Goal: Go to known website: Access a specific website the user already knows

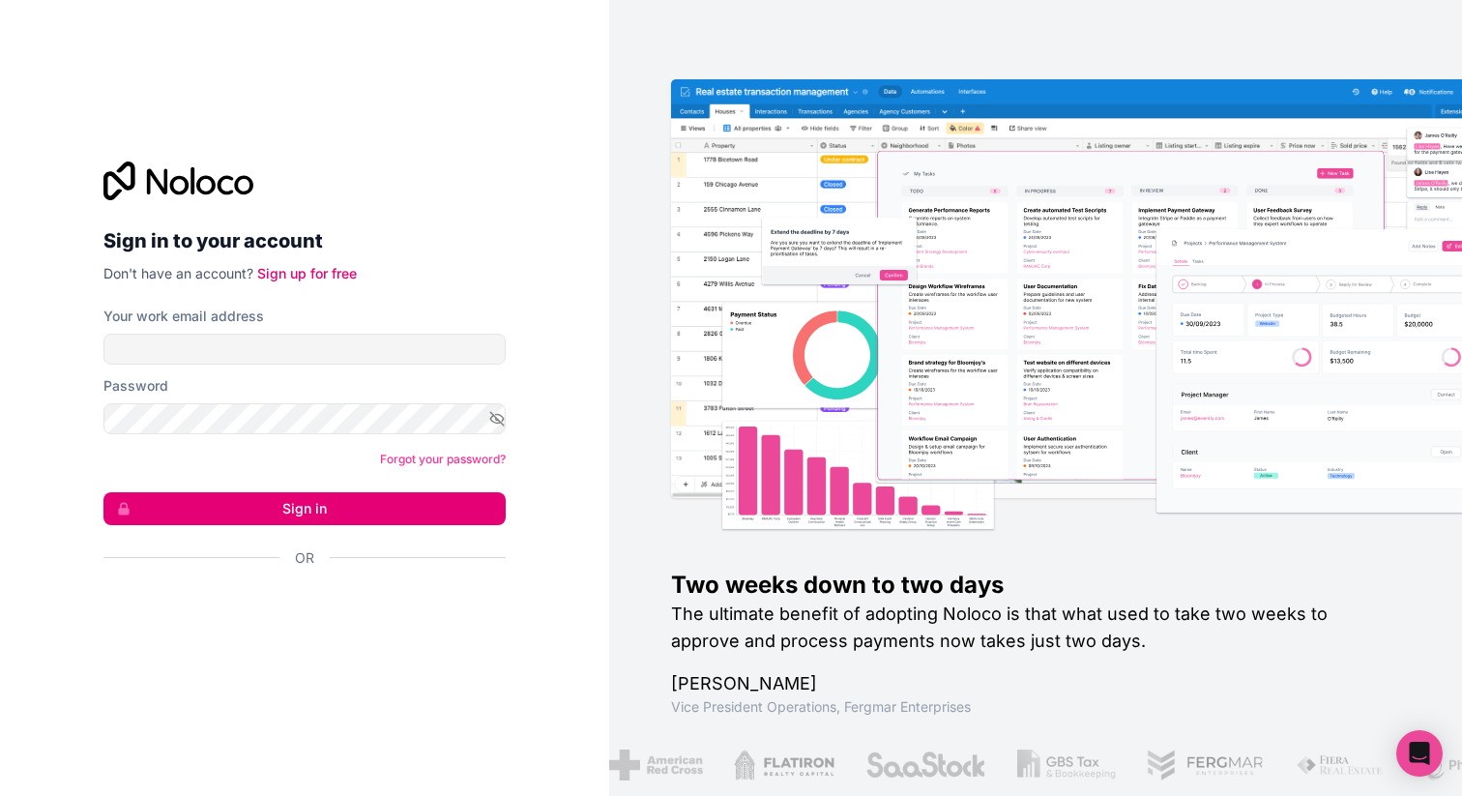
type input "[EMAIL_ADDRESS][DOMAIN_NAME]"
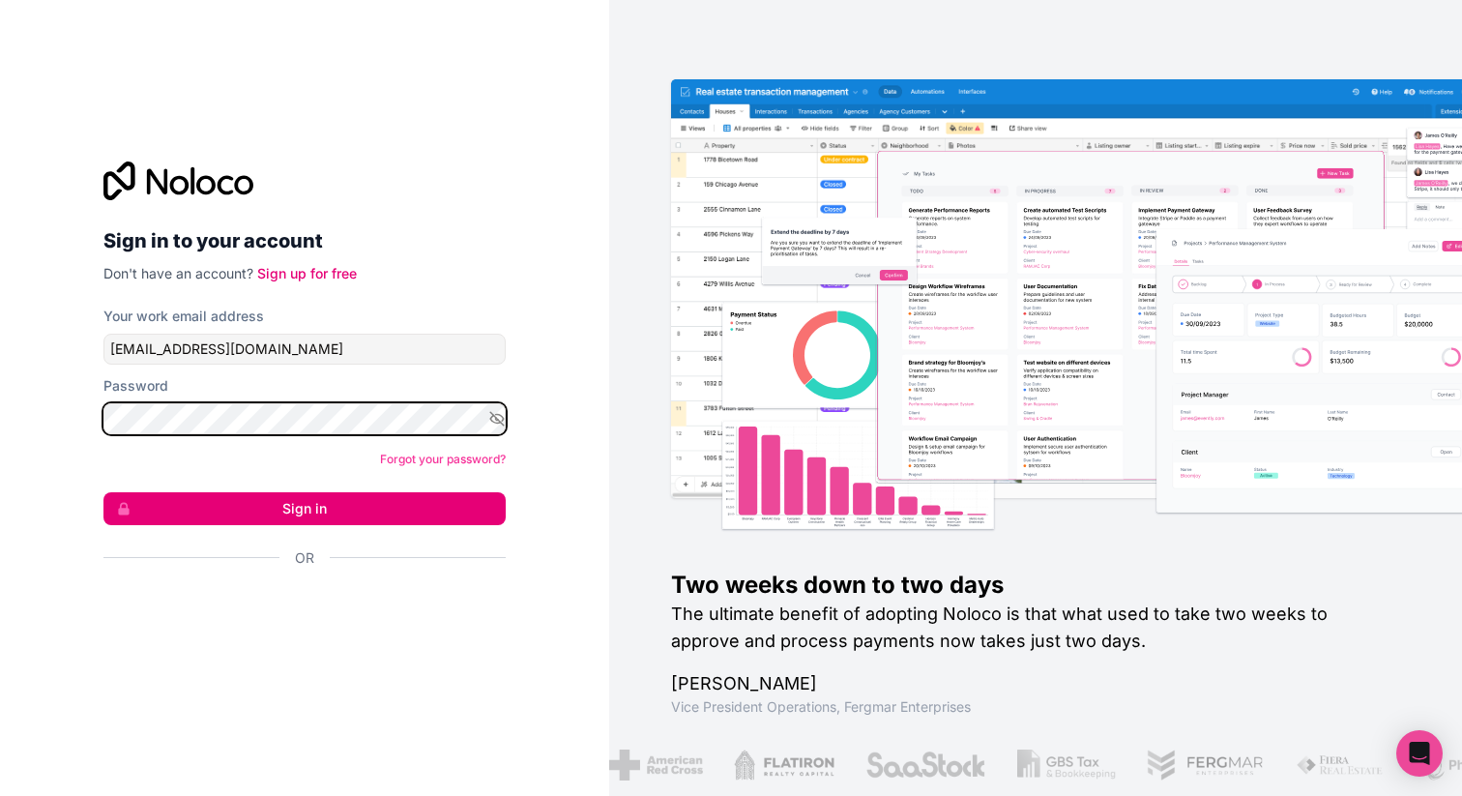
click at [103, 492] on button "Sign in" at bounding box center [304, 508] width 402 height 33
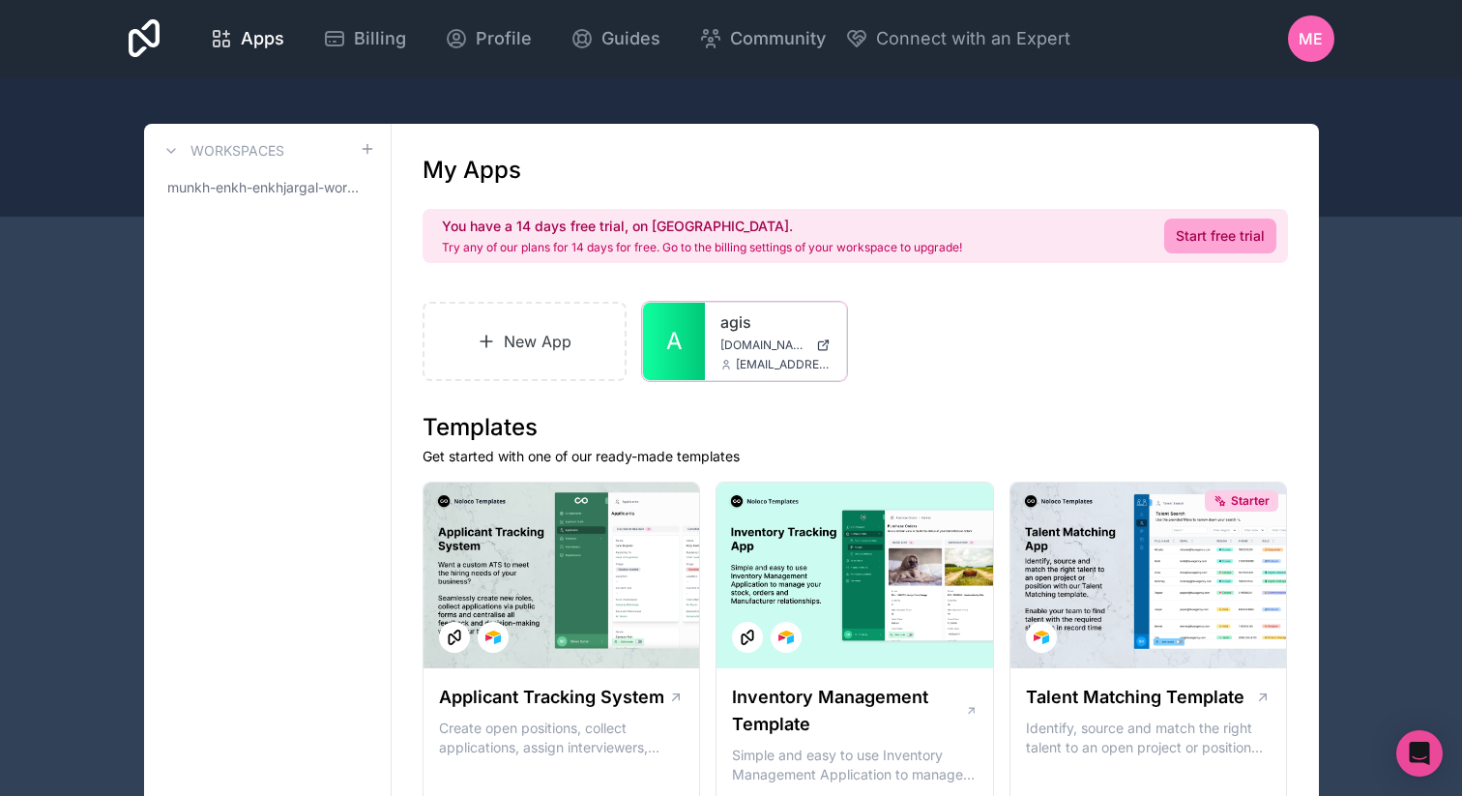
click at [722, 336] on div "agis [DOMAIN_NAME] [EMAIL_ADDRESS][DOMAIN_NAME]" at bounding box center [775, 341] width 141 height 77
click at [731, 320] on link "agis" at bounding box center [775, 321] width 110 height 23
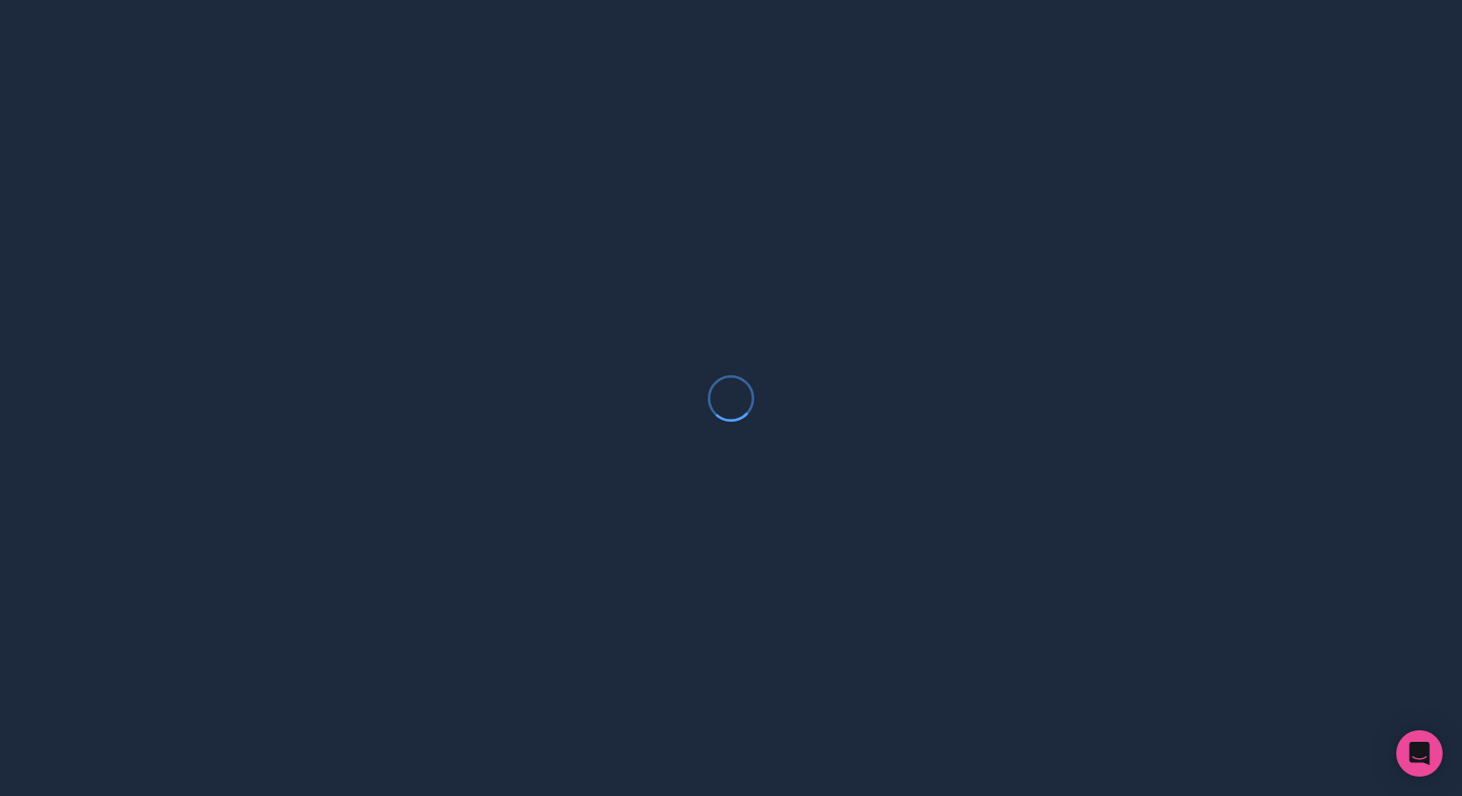
click at [731, 320] on div at bounding box center [731, 398] width 1462 height 796
